Goal: Check status: Check status

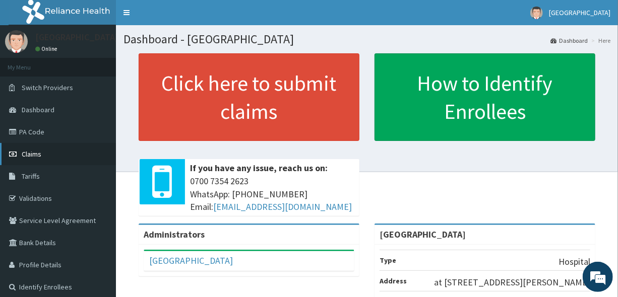
click at [39, 154] on span "Claims" at bounding box center [32, 154] width 20 height 9
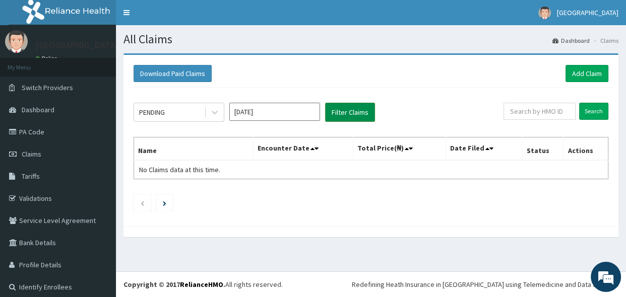
click at [337, 108] on button "Filter Claims" at bounding box center [350, 112] width 50 height 19
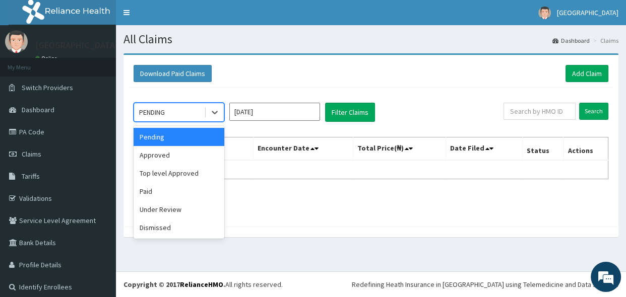
click at [171, 116] on div "PENDING" at bounding box center [169, 112] width 70 height 16
click at [176, 209] on div "Under Review" at bounding box center [178, 209] width 91 height 18
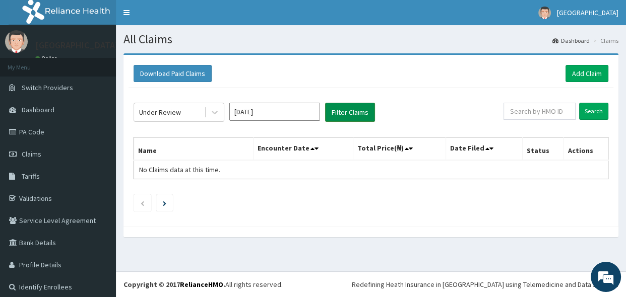
click at [342, 110] on button "Filter Claims" at bounding box center [350, 112] width 50 height 19
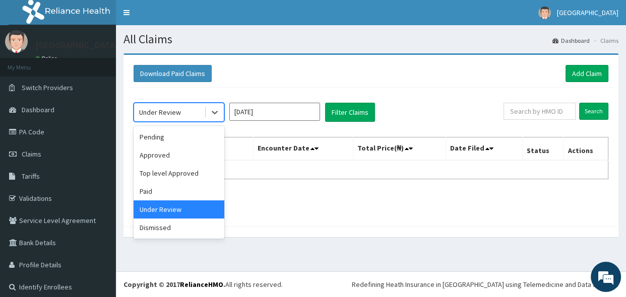
click at [196, 113] on div "Under Review" at bounding box center [169, 112] width 70 height 16
click at [179, 214] on div "Under Review" at bounding box center [178, 209] width 91 height 18
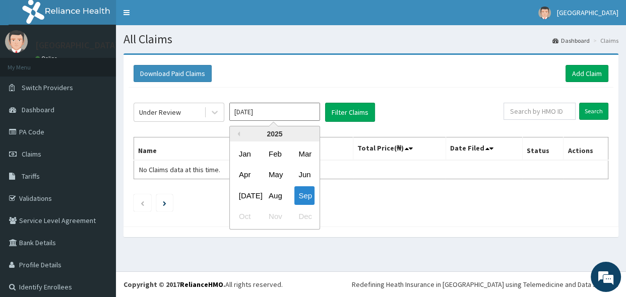
click at [257, 116] on input "Sep 2025" at bounding box center [274, 112] width 91 height 18
click at [300, 192] on div "Sep" at bounding box center [304, 195] width 20 height 19
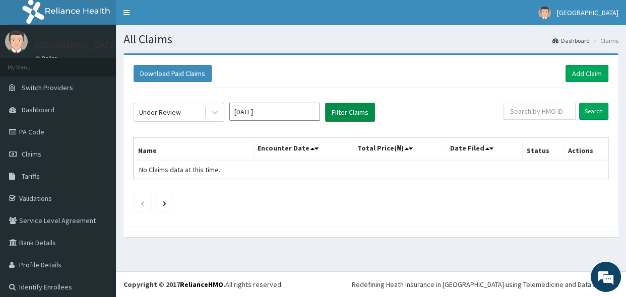
click at [344, 108] on button "Filter Claims" at bounding box center [350, 112] width 50 height 19
click at [171, 114] on div "Under Review" at bounding box center [160, 112] width 42 height 10
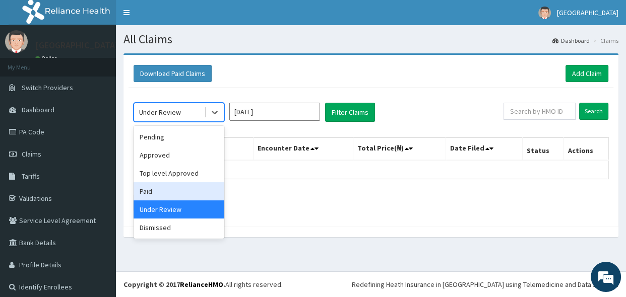
click at [176, 189] on div "Paid" at bounding box center [178, 191] width 91 height 18
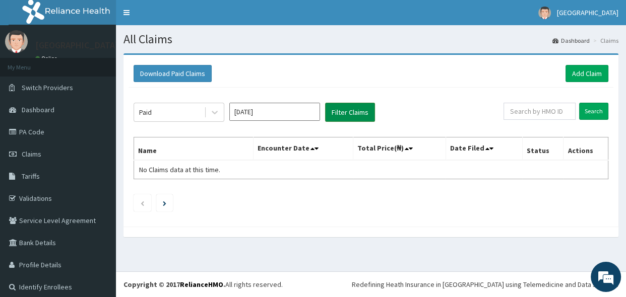
click at [351, 109] on button "Filter Claims" at bounding box center [350, 112] width 50 height 19
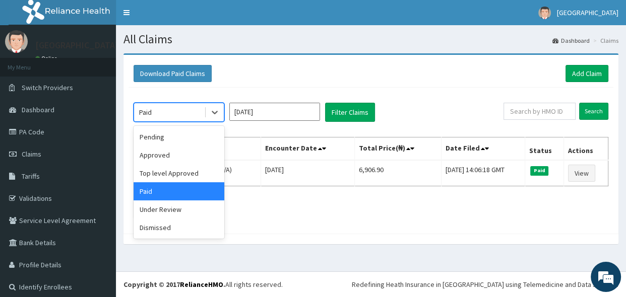
click at [151, 110] on div "Paid" at bounding box center [145, 112] width 13 height 10
click at [171, 156] on div "Approved" at bounding box center [178, 155] width 91 height 18
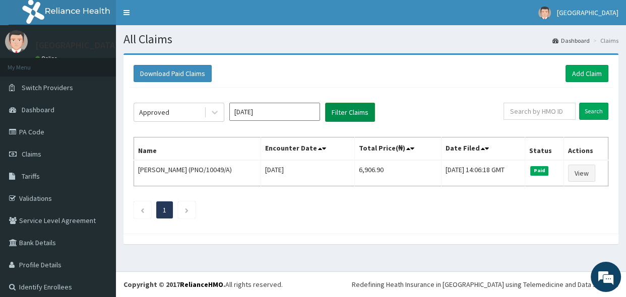
click at [349, 109] on button "Filter Claims" at bounding box center [350, 112] width 50 height 19
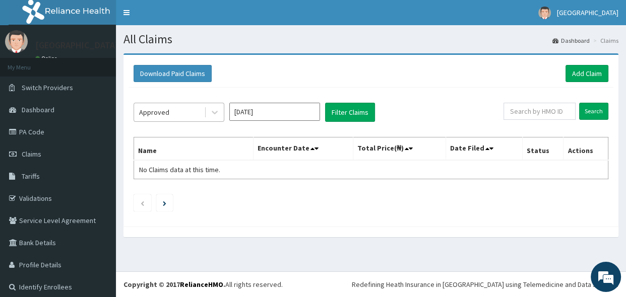
click at [186, 117] on div "Approved" at bounding box center [169, 112] width 70 height 16
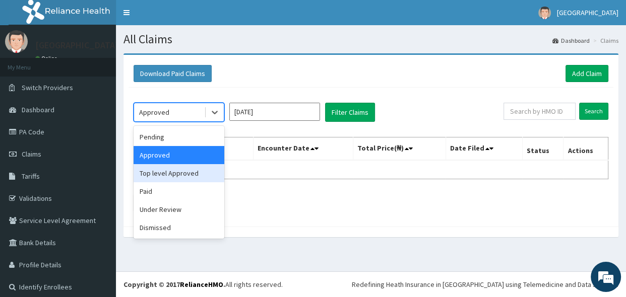
click at [176, 177] on div "Top level Approved" at bounding box center [178, 173] width 91 height 18
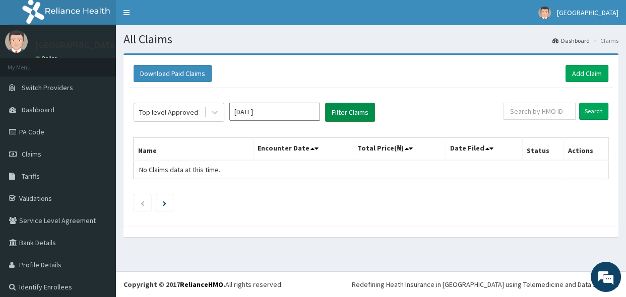
click at [353, 108] on button "Filter Claims" at bounding box center [350, 112] width 50 height 19
click at [351, 114] on button "Filter Claims" at bounding box center [350, 112] width 50 height 19
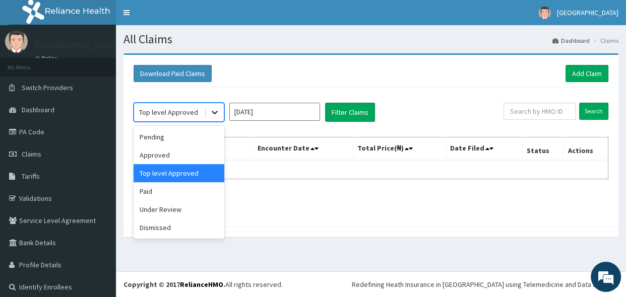
click at [206, 109] on div at bounding box center [215, 112] width 18 height 18
click at [160, 228] on div "Dismissed" at bounding box center [178, 228] width 91 height 18
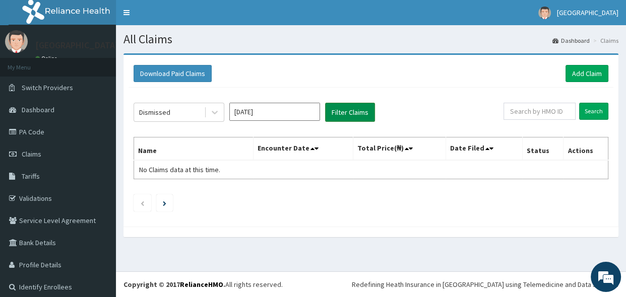
click at [362, 114] on button "Filter Claims" at bounding box center [350, 112] width 50 height 19
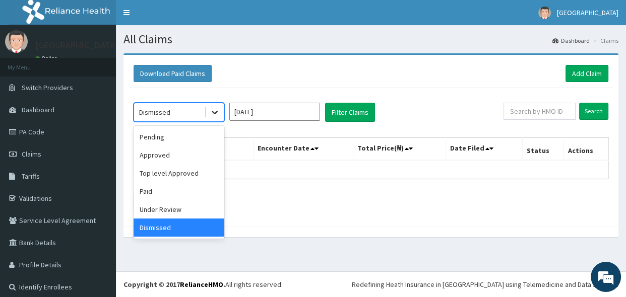
click at [211, 114] on icon at bounding box center [215, 112] width 10 height 10
click at [183, 211] on div "Under Review" at bounding box center [178, 209] width 91 height 18
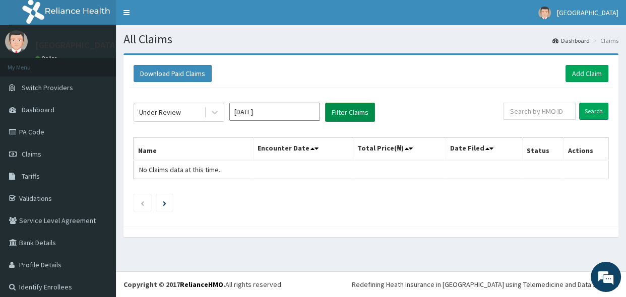
click at [340, 113] on button "Filter Claims" at bounding box center [350, 112] width 50 height 19
